Goal: Task Accomplishment & Management: Manage account settings

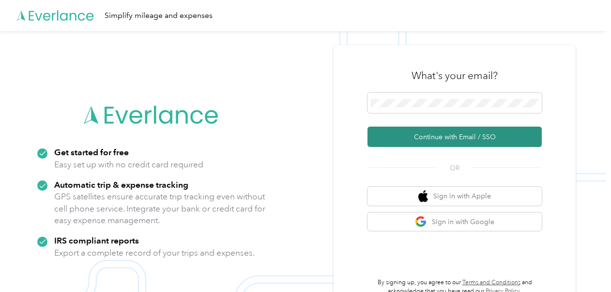
click at [427, 133] on button "Continue with Email / SSO" at bounding box center [455, 136] width 174 height 20
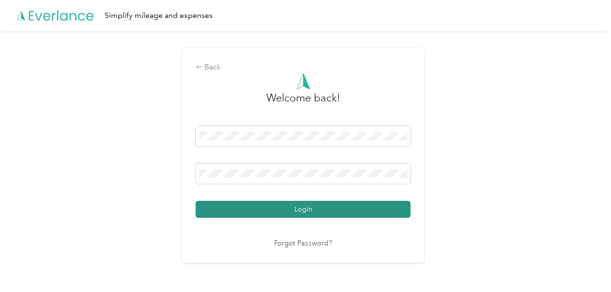
click at [288, 207] on button "Login" at bounding box center [303, 208] width 215 height 17
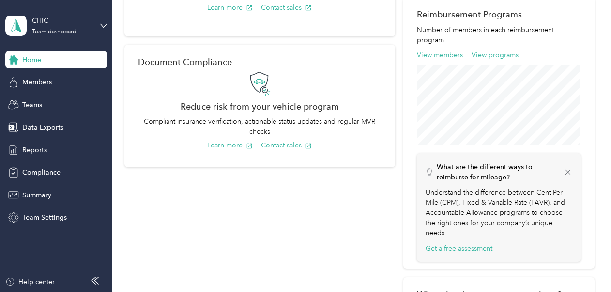
scroll to position [352, 0]
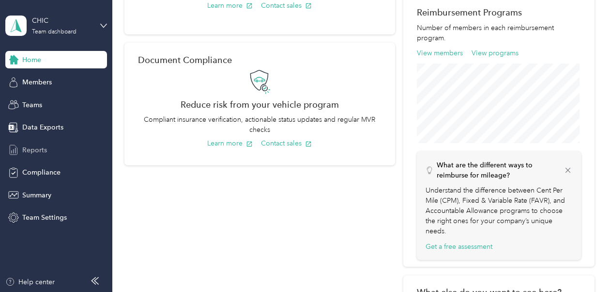
click at [43, 152] on span "Reports" at bounding box center [34, 150] width 25 height 10
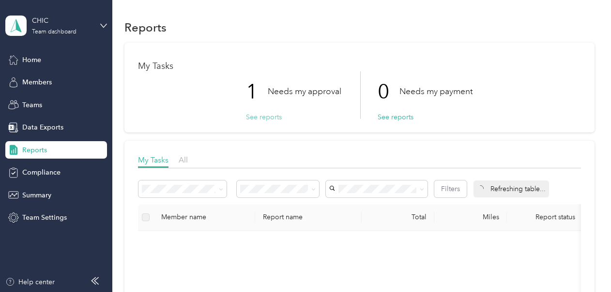
click at [270, 116] on button "See reports" at bounding box center [264, 117] width 36 height 10
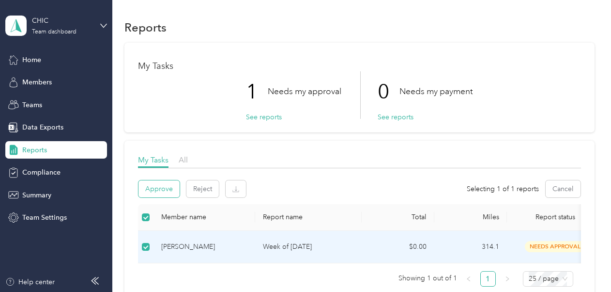
click at [168, 188] on button "Approve" at bounding box center [158, 188] width 41 height 17
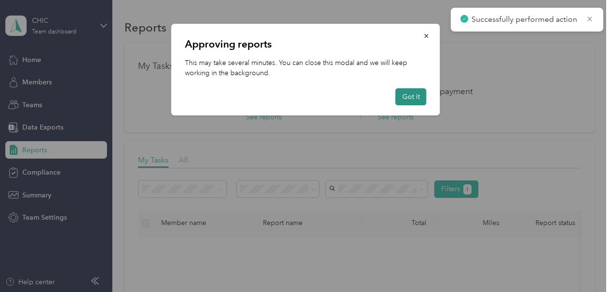
click at [414, 100] on button "Got it" at bounding box center [411, 96] width 31 height 17
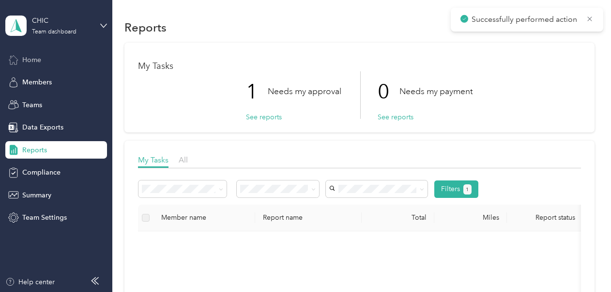
click at [43, 62] on div "Home" at bounding box center [56, 59] width 102 height 17
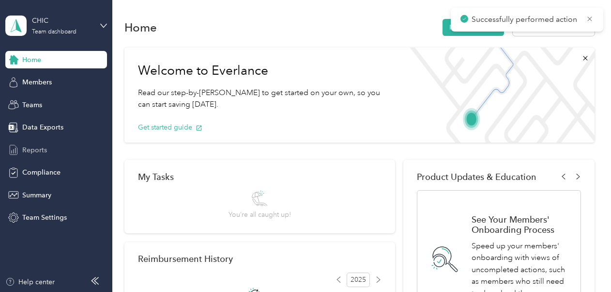
click at [38, 152] on span "Reports" at bounding box center [34, 150] width 25 height 10
